Goal: Navigation & Orientation: Find specific page/section

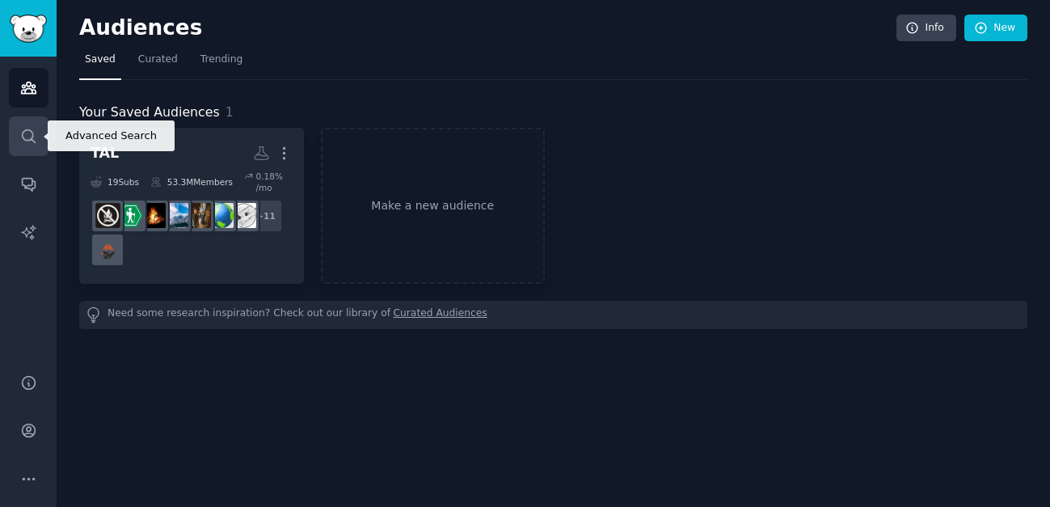
click at [22, 136] on icon "Sidebar" at bounding box center [28, 135] width 13 height 13
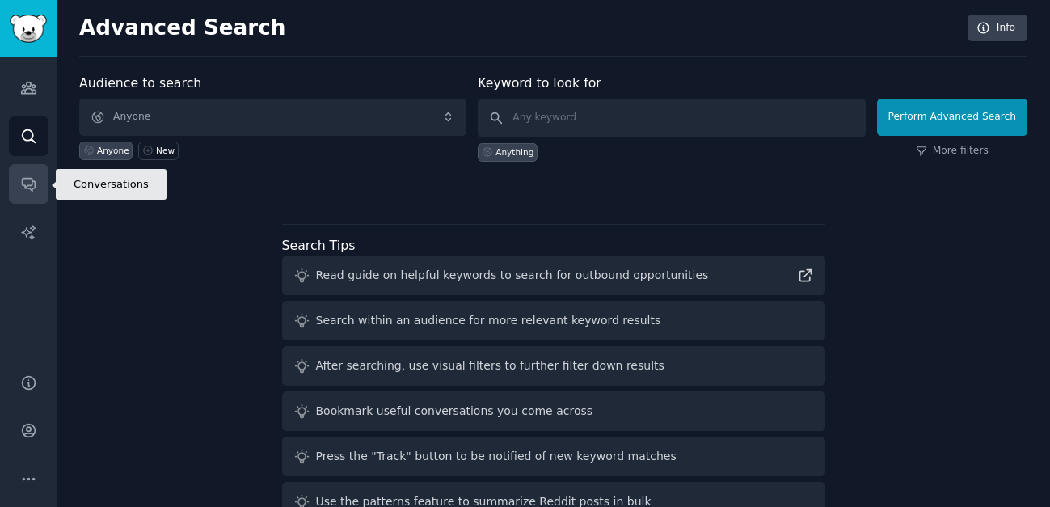
click at [22, 202] on link "Conversations" at bounding box center [29, 184] width 40 height 40
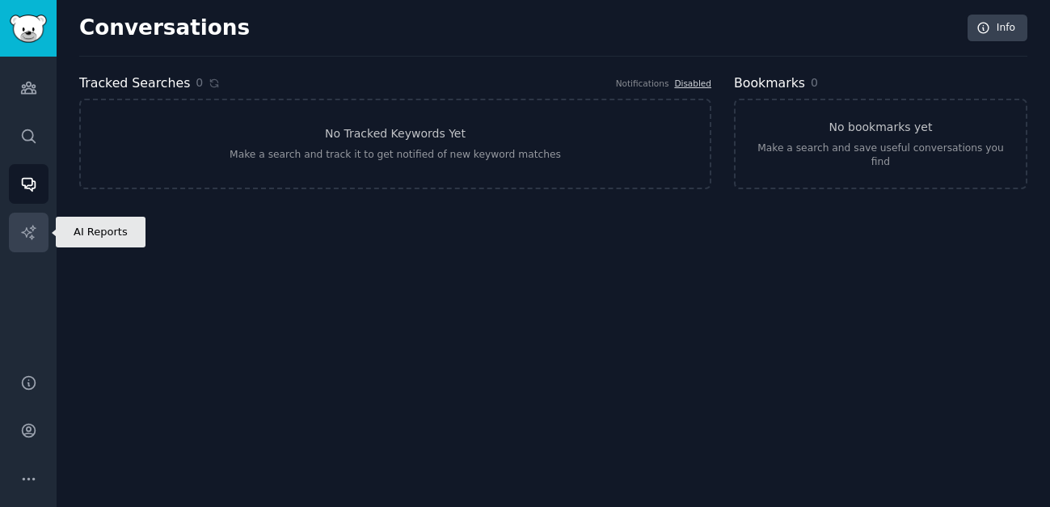
click at [28, 225] on icon "Sidebar" at bounding box center [28, 232] width 17 height 17
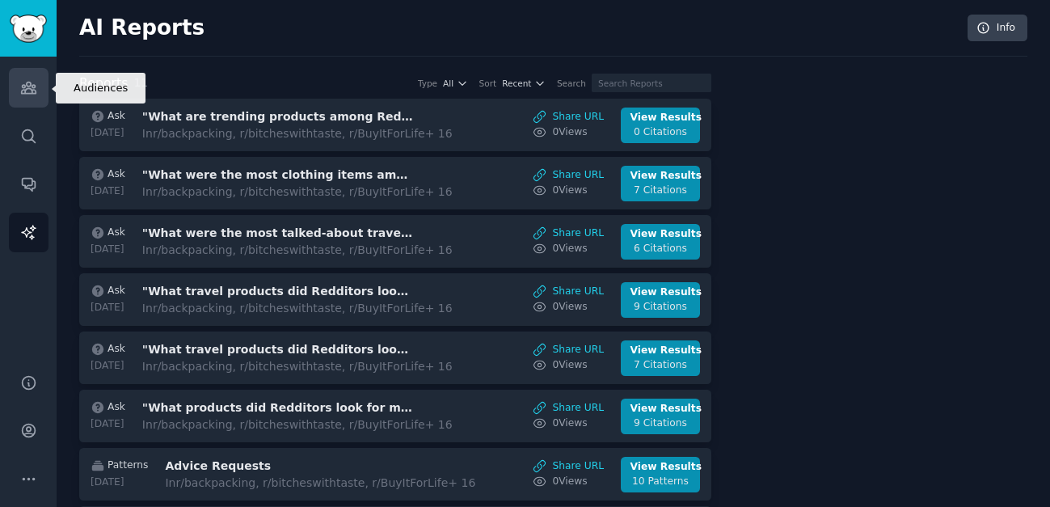
click at [39, 95] on link "Audiences" at bounding box center [29, 88] width 40 height 40
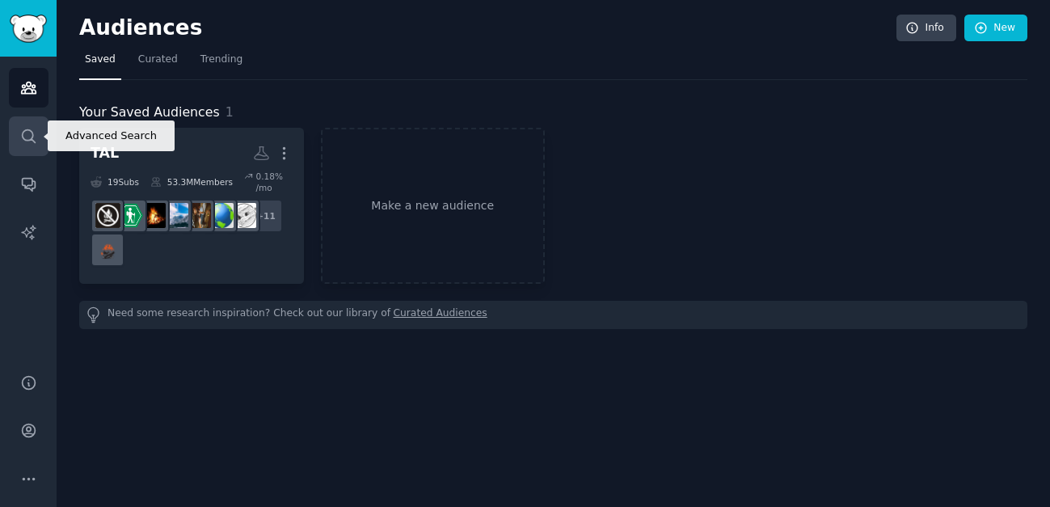
click at [29, 125] on link "Search" at bounding box center [29, 136] width 40 height 40
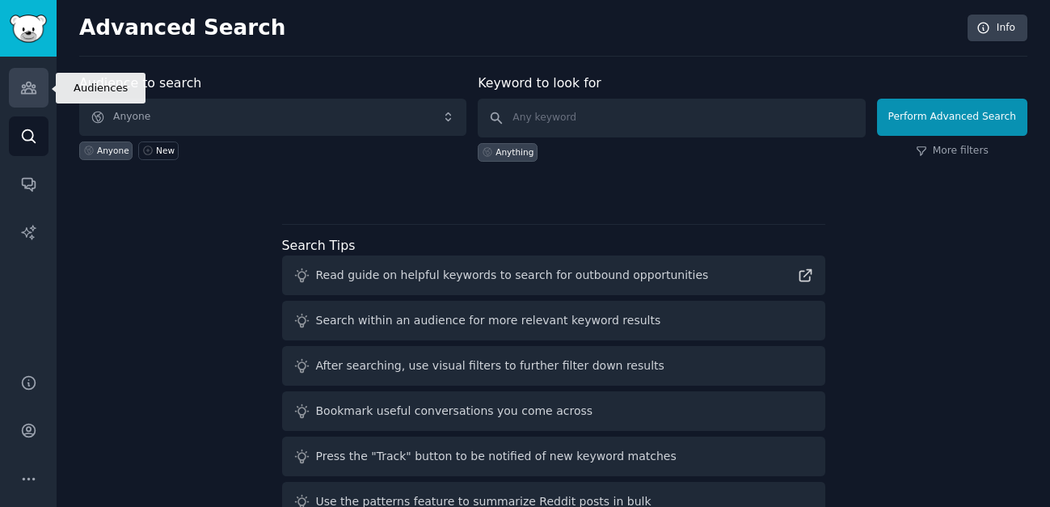
click at [34, 74] on link "Audiences" at bounding box center [29, 88] width 40 height 40
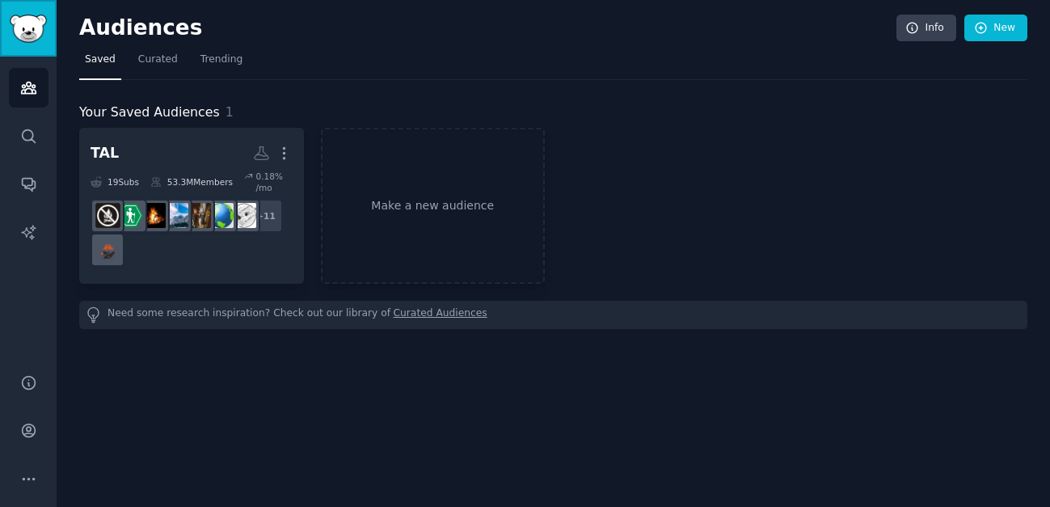
click at [36, 43] on link "Sidebar" at bounding box center [28, 28] width 57 height 57
click at [34, 120] on link "Search" at bounding box center [29, 136] width 40 height 40
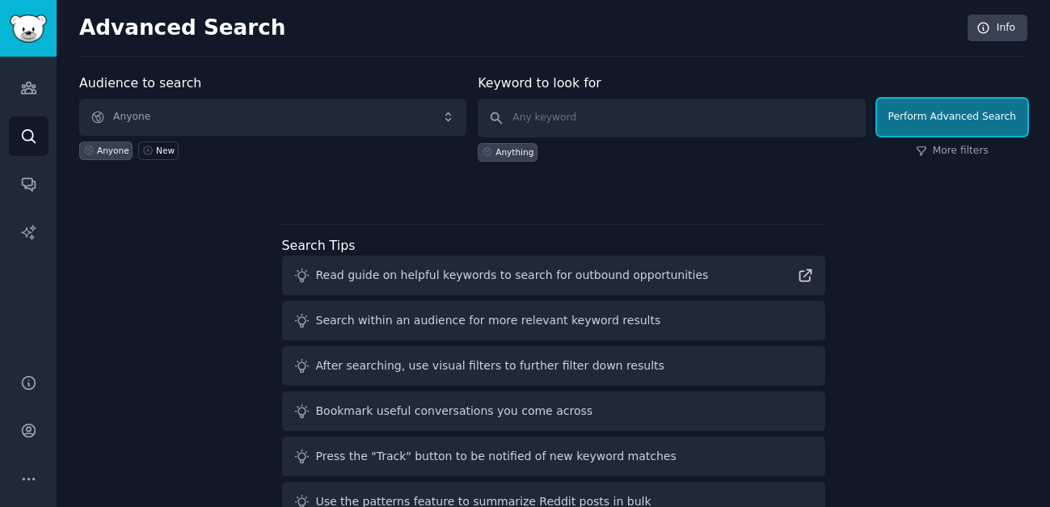
click at [952, 120] on button "Perform Advanced Search" at bounding box center [952, 117] width 150 height 37
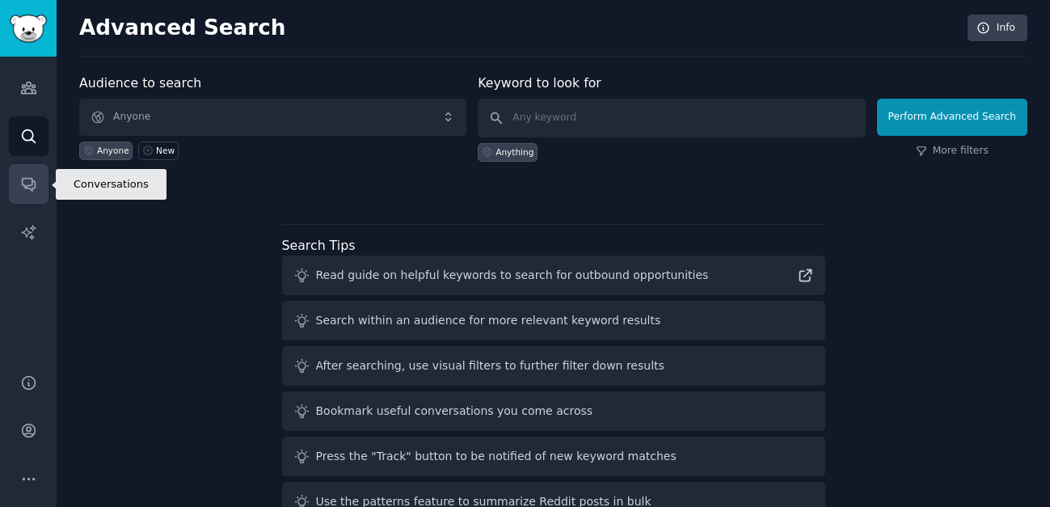
click at [23, 182] on icon "Sidebar" at bounding box center [28, 183] width 17 height 17
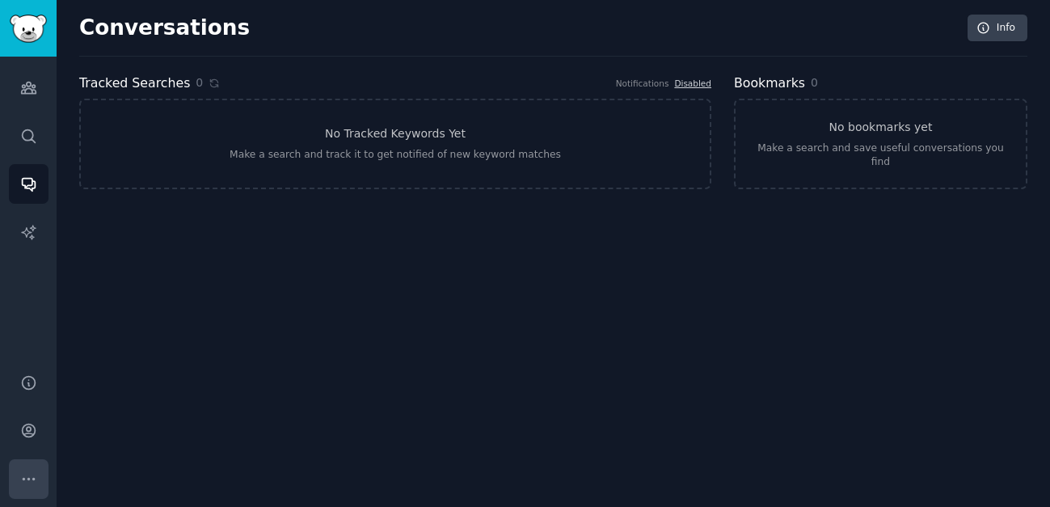
click at [36, 483] on icon "Sidebar" at bounding box center [28, 479] width 17 height 17
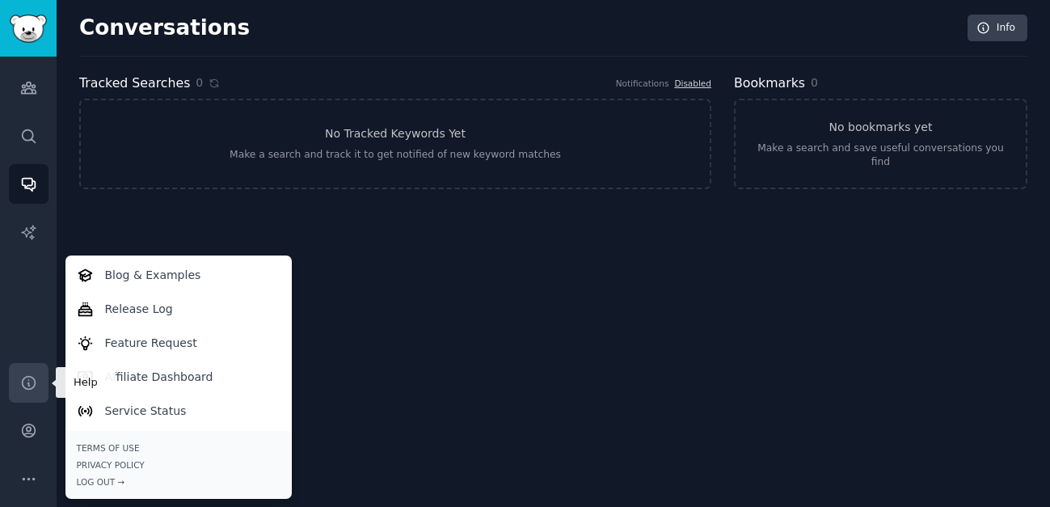
click at [29, 391] on link "Help" at bounding box center [29, 383] width 40 height 40
